Goal: Task Accomplishment & Management: Complete application form

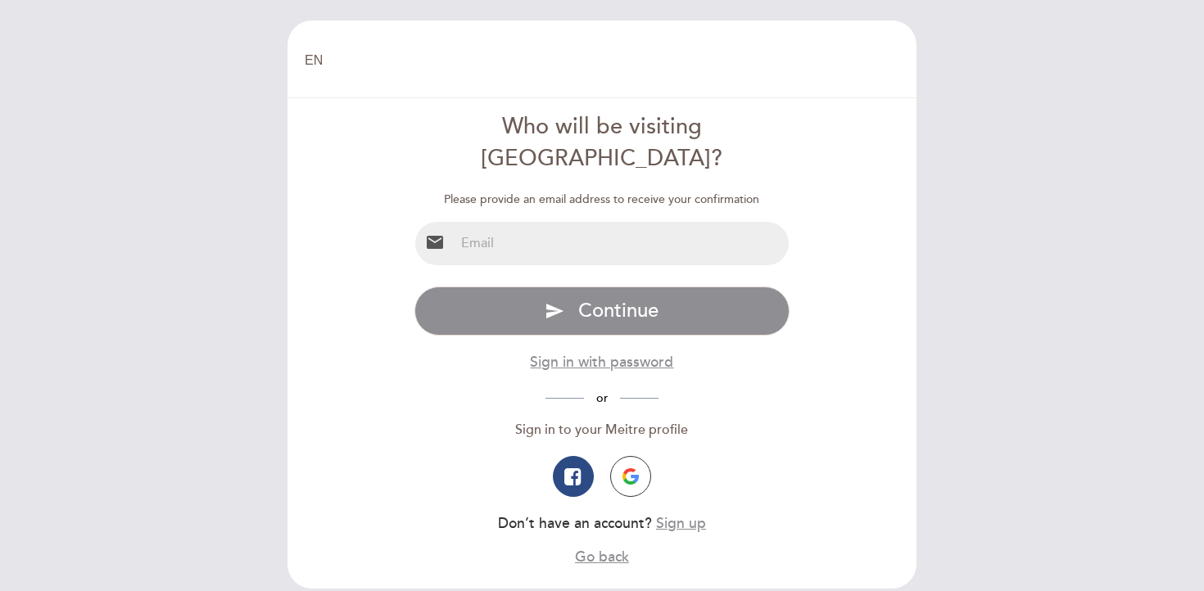
click at [660, 222] on input "email" at bounding box center [622, 243] width 335 height 43
type input "[EMAIL_ADDRESS][DOMAIN_NAME]"
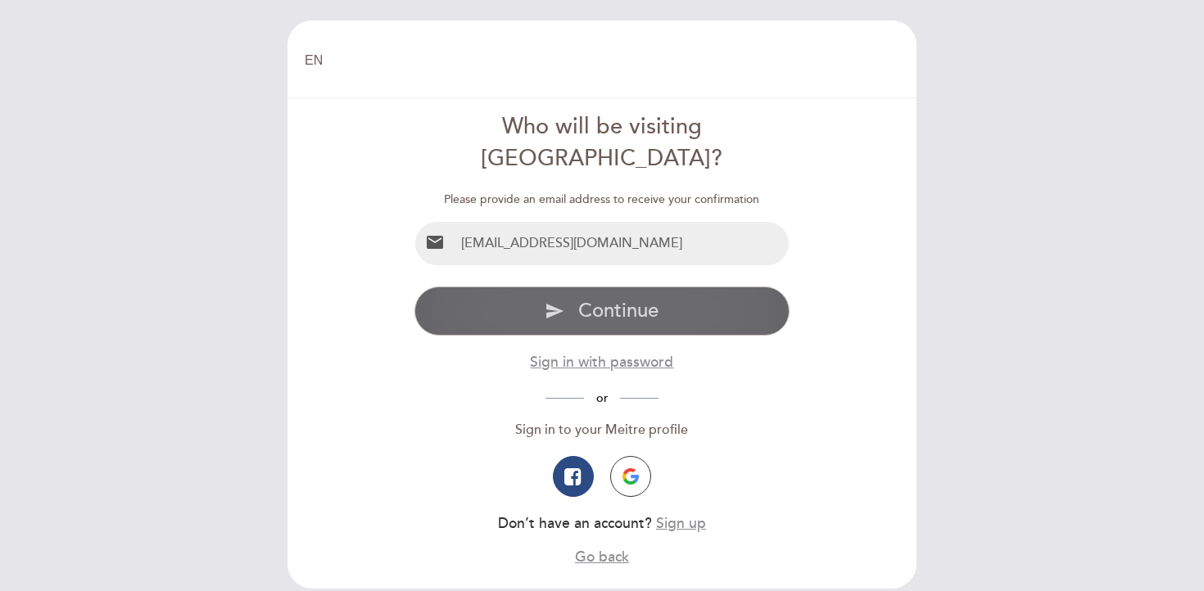
click at [641, 299] on span "Continue" at bounding box center [618, 311] width 80 height 24
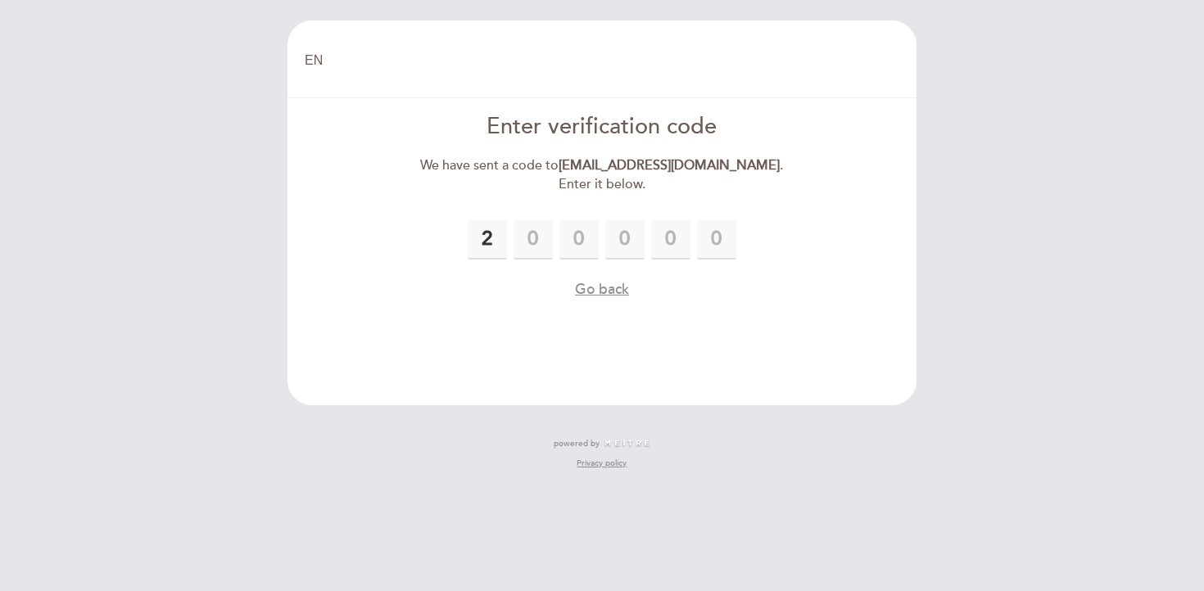
type input "2"
type input "7"
type input "5"
type input "2"
type input "7"
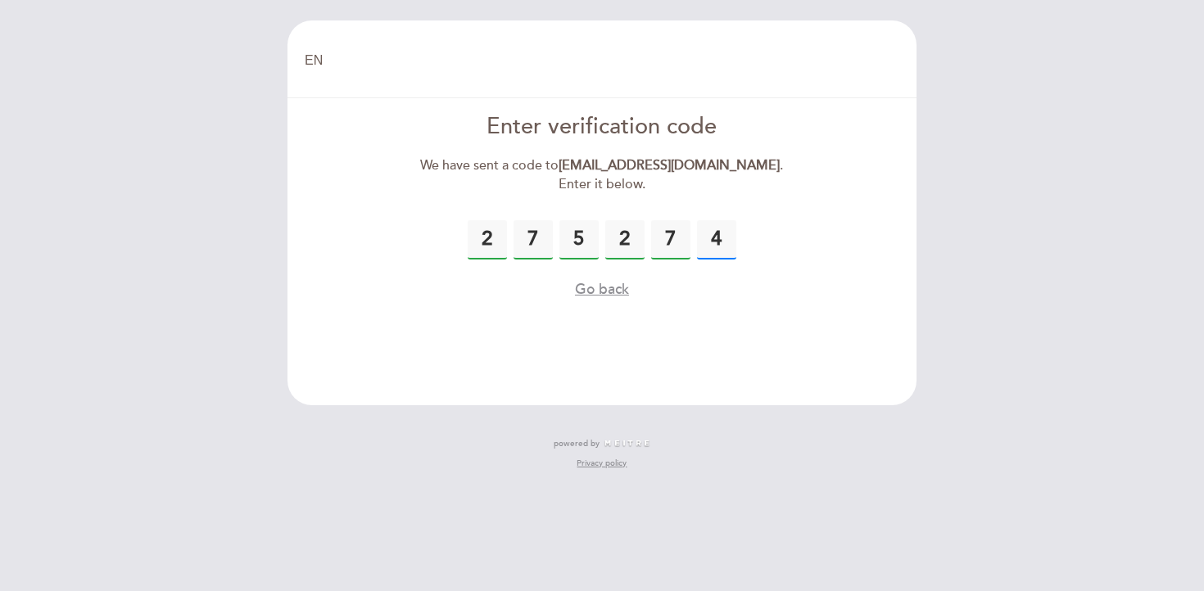
type input "4"
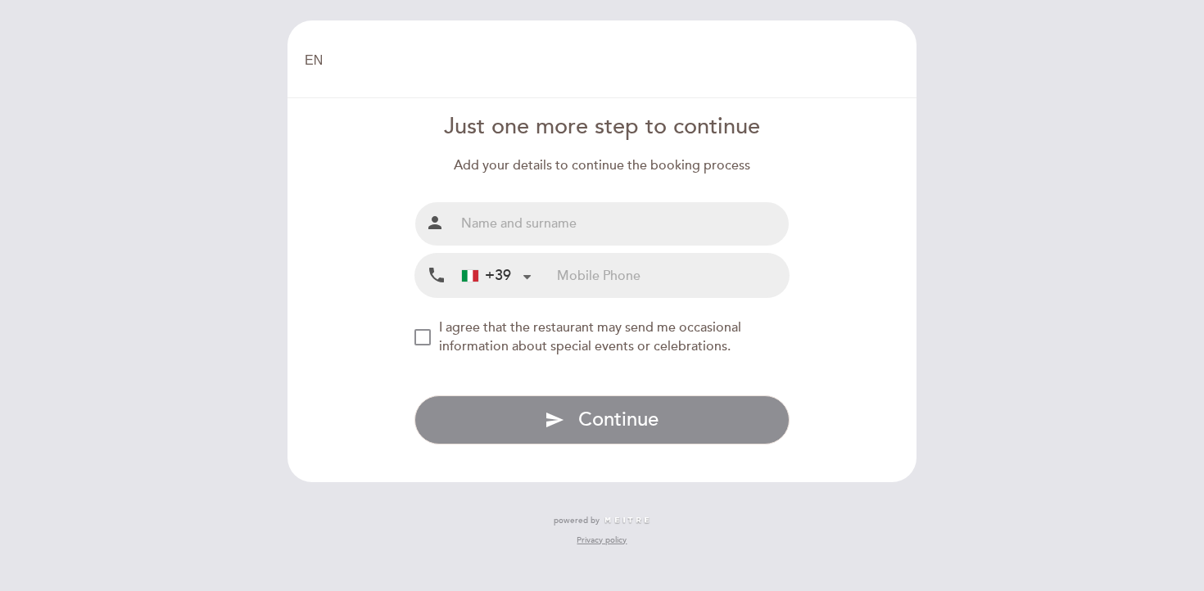
click at [613, 233] on input "text" at bounding box center [622, 223] width 335 height 43
type input "Per [PERSON_NAME]"
click at [613, 274] on input "tel" at bounding box center [673, 275] width 232 height 43
type input "3933651845"
click at [429, 338] on div "NEW_MODAL_AGREE_RESTAURANT_SEND_OCCASIONAL_INFO" at bounding box center [422, 337] width 16 height 16
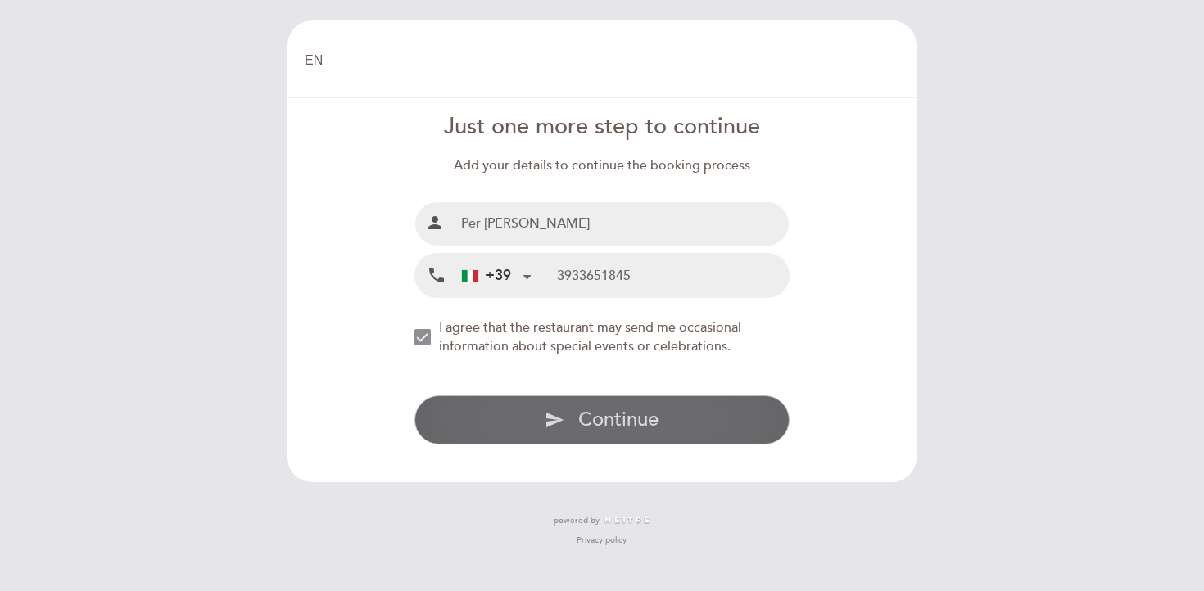
click at [596, 419] on span "Continue" at bounding box center [618, 420] width 80 height 24
